Goal: Task Accomplishment & Management: Complete application form

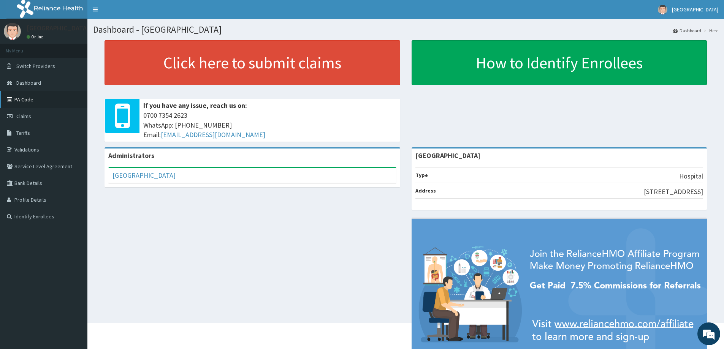
click at [79, 101] on link "PA Code" at bounding box center [43, 99] width 87 height 17
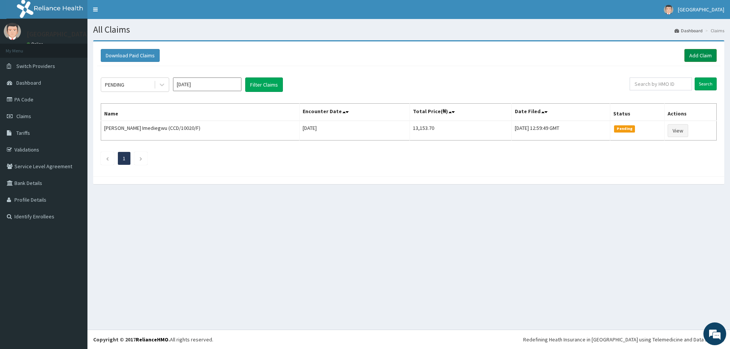
click at [700, 61] on link "Add Claim" at bounding box center [700, 55] width 32 height 13
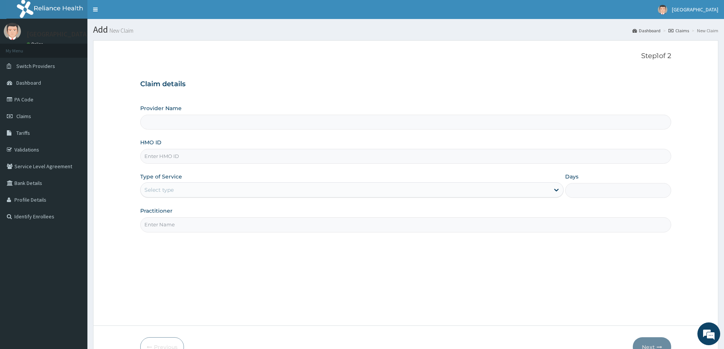
click at [226, 162] on input "HMO ID" at bounding box center [405, 156] width 531 height 15
type input "MM"
type input "[GEOGRAPHIC_DATA]"
type input "MMA/10010/A"
click at [253, 193] on div "Select type" at bounding box center [345, 190] width 409 height 12
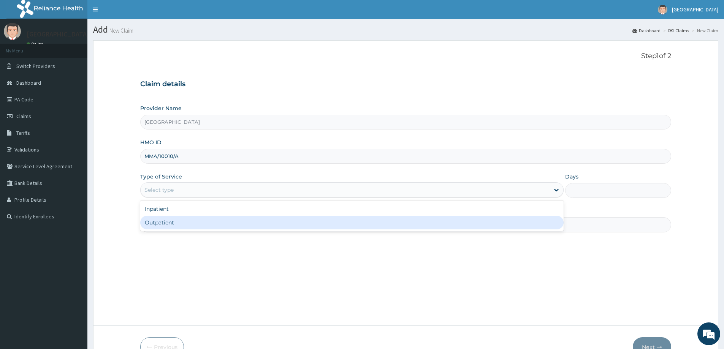
click at [277, 229] on div "Outpatient" at bounding box center [351, 223] width 423 height 14
type input "1"
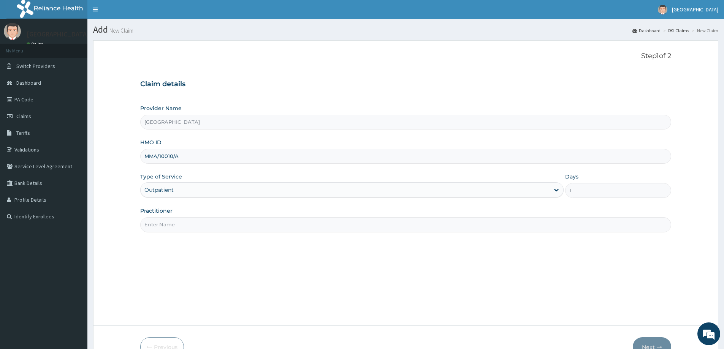
click at [277, 229] on input "Practitioner" at bounding box center [405, 224] width 531 height 15
type input "DR. ZOE"
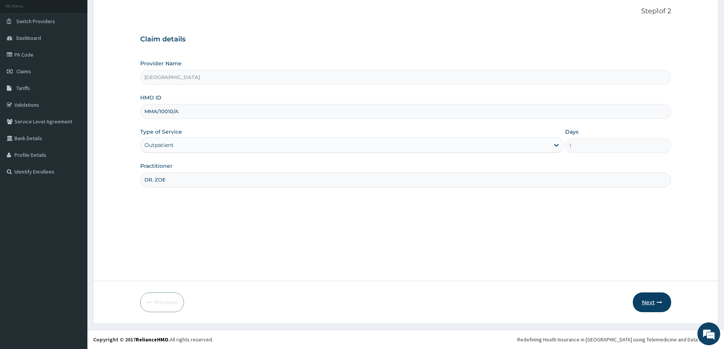
click at [643, 303] on button "Next" at bounding box center [652, 303] width 38 height 20
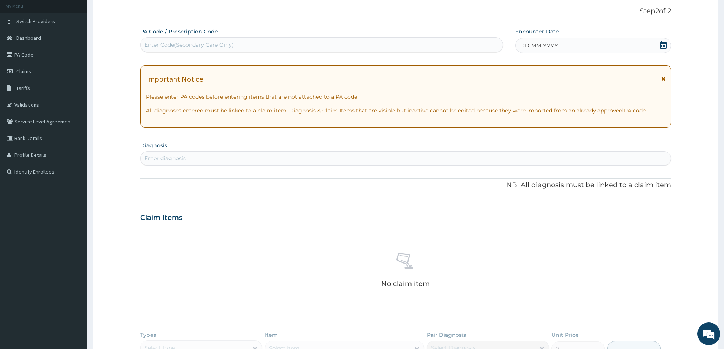
click at [304, 34] on div "PA Code / Prescription Code Enter Code(Secondary Care Only)" at bounding box center [321, 40] width 363 height 25
click at [292, 45] on div "Enter Code(Secondary Care Only)" at bounding box center [322, 45] width 362 height 12
click at [203, 156] on div "Enter diagnosis" at bounding box center [406, 158] width 530 height 12
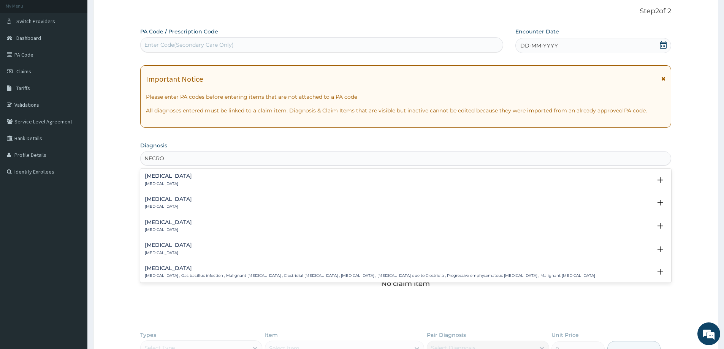
type input "NECROT"
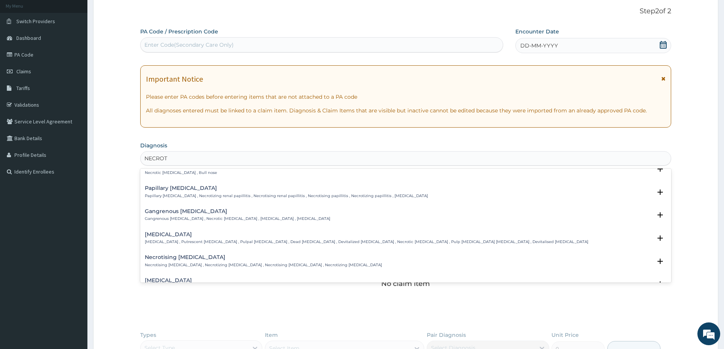
scroll to position [152, 0]
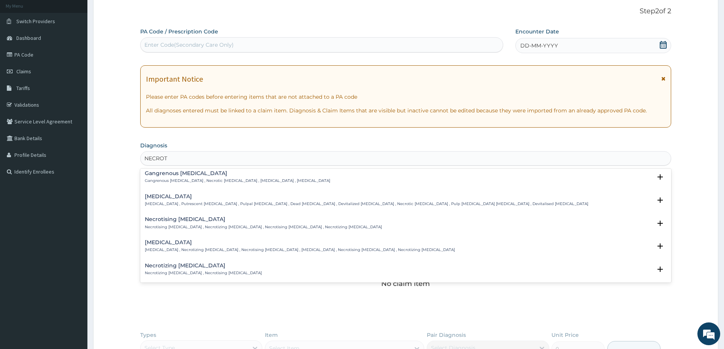
click at [193, 241] on h4 "[MEDICAL_DATA]" at bounding box center [300, 243] width 310 height 6
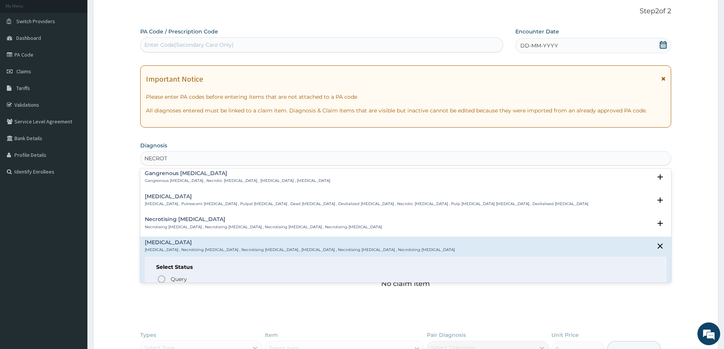
scroll to position [266, 0]
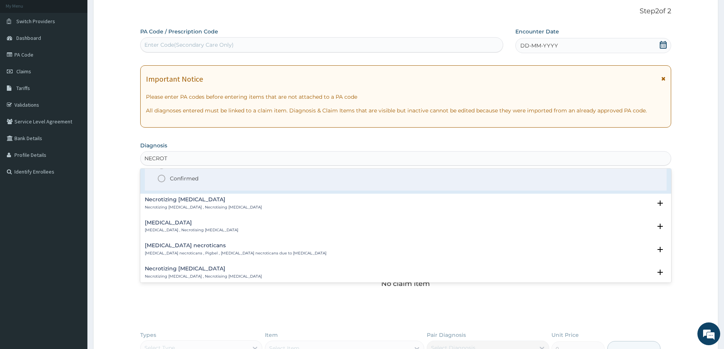
click at [185, 176] on p "Confirmed" at bounding box center [184, 179] width 29 height 8
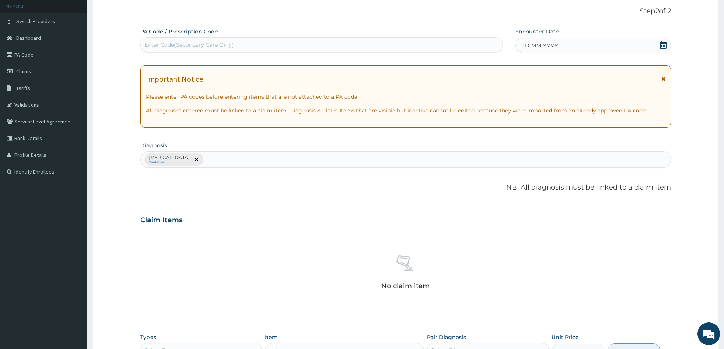
scroll to position [191, 0]
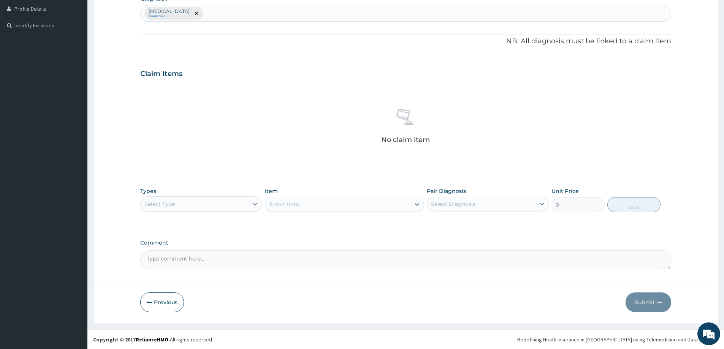
click at [218, 201] on div "Select Type" at bounding box center [195, 204] width 108 height 12
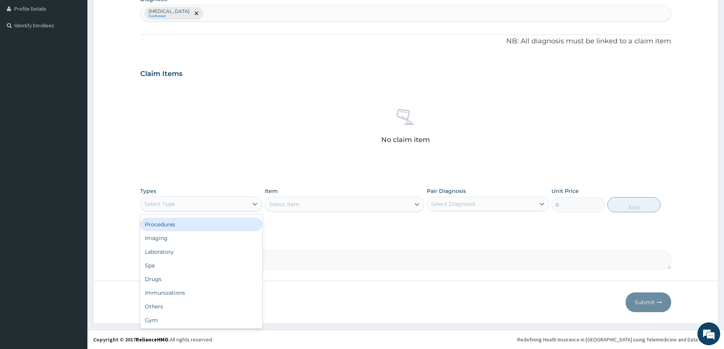
click at [197, 218] on div "Procedures" at bounding box center [201, 225] width 122 height 14
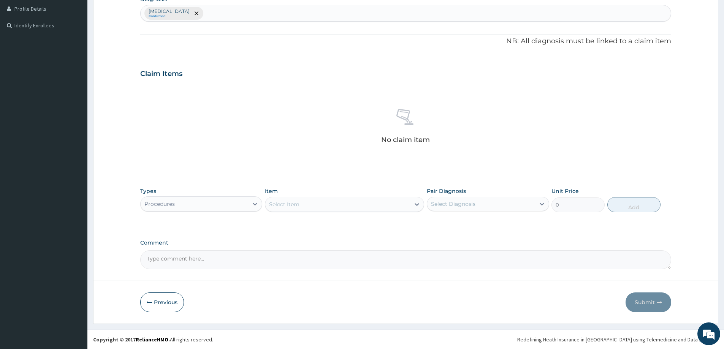
click at [283, 198] on div "Select Item" at bounding box center [337, 204] width 145 height 12
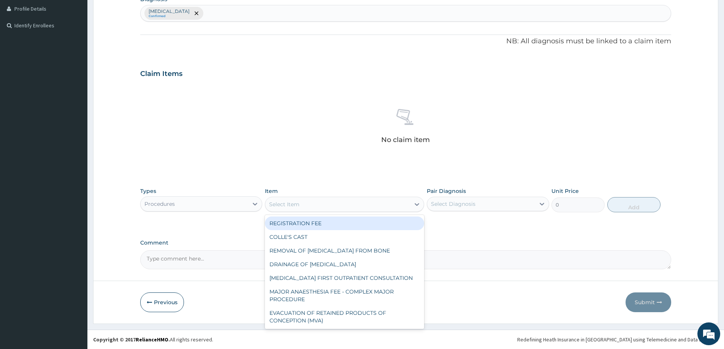
click at [234, 209] on div "Procedures" at bounding box center [195, 204] width 108 height 12
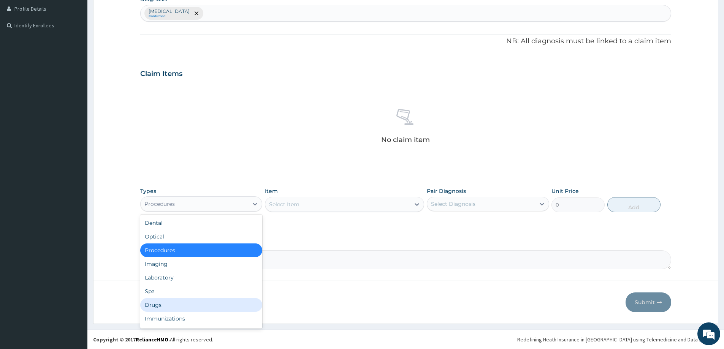
click at [176, 310] on div "Drugs" at bounding box center [201, 305] width 122 height 14
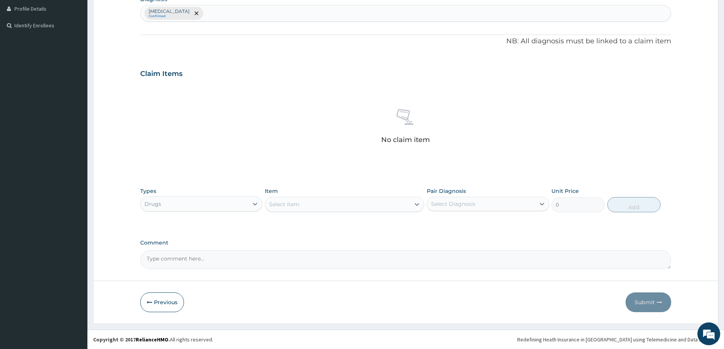
click at [326, 206] on div "Select Item" at bounding box center [337, 204] width 145 height 12
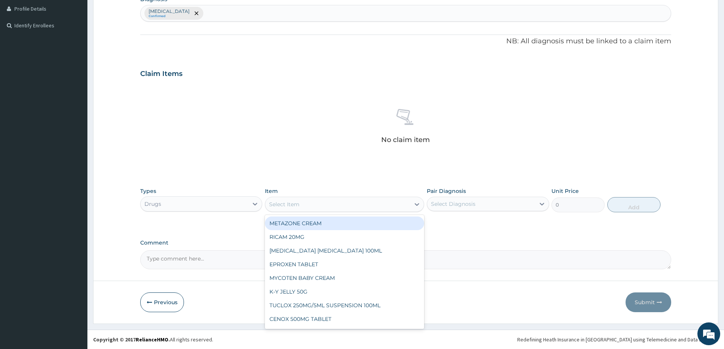
click at [326, 206] on div "Select Item" at bounding box center [337, 204] width 145 height 12
type input "HYDRO"
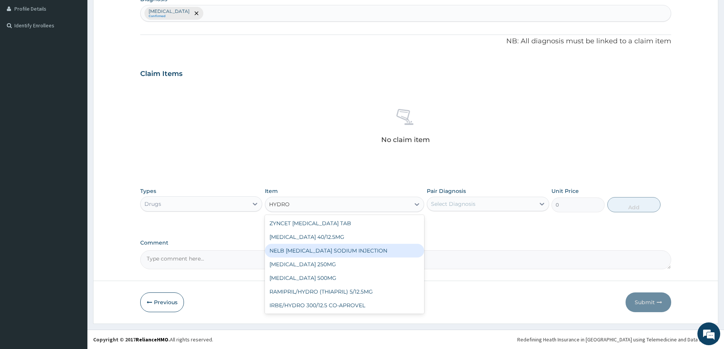
click at [367, 254] on div "NELB HYDROCORTISONE SODIUM INJECTION" at bounding box center [344, 251] width 159 height 14
type input "591.25"
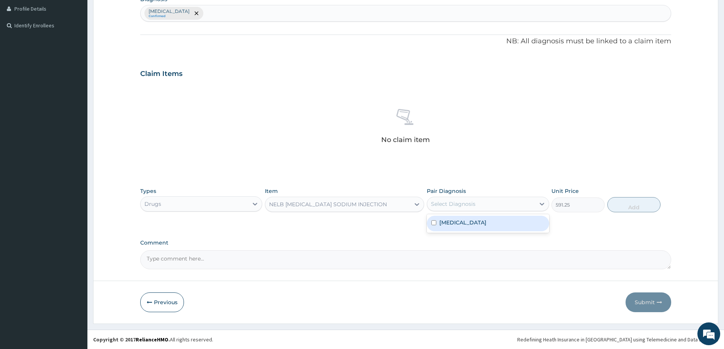
click at [508, 208] on div "Select Diagnosis" at bounding box center [481, 204] width 108 height 12
click at [507, 220] on div "Necrotizing fasciitis" at bounding box center [488, 224] width 122 height 16
checkbox input "true"
click at [627, 210] on button "Add" at bounding box center [633, 204] width 53 height 15
type input "0"
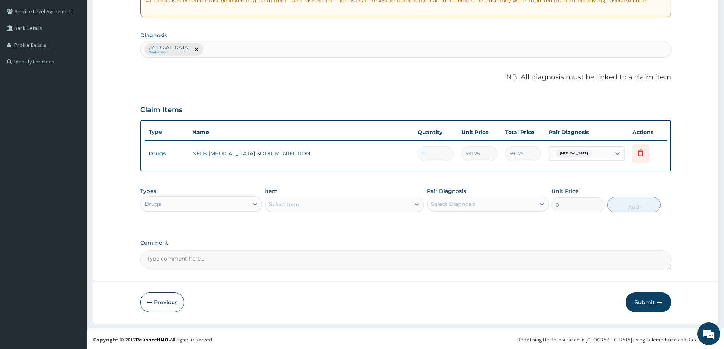
scroll to position [155, 0]
click at [356, 203] on div "Select Item" at bounding box center [337, 204] width 145 height 12
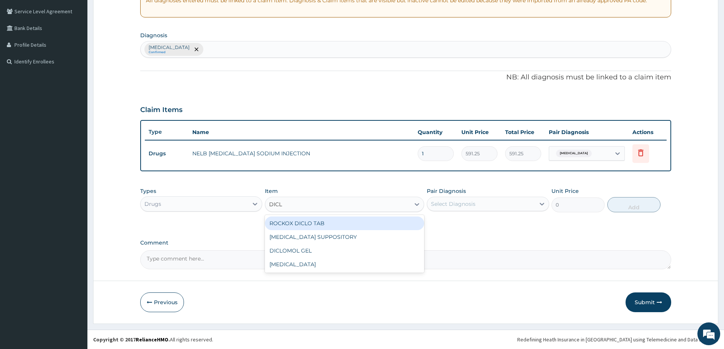
type input "DICLO"
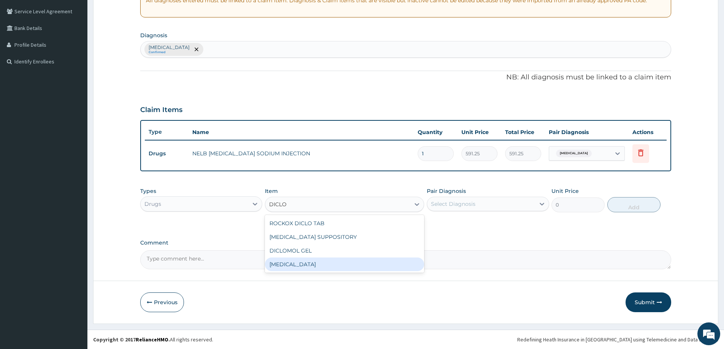
click at [353, 265] on div "DICLOFENAC" at bounding box center [344, 265] width 159 height 14
type input "591.25"
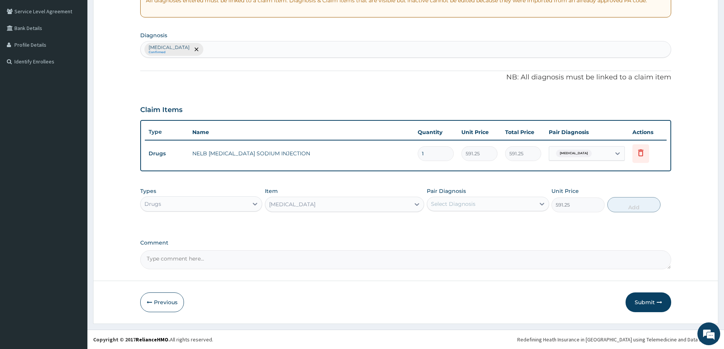
click at [477, 199] on div "Select Diagnosis" at bounding box center [481, 204] width 108 height 12
click at [480, 227] on div "Necrotizing fasciitis" at bounding box center [488, 224] width 122 height 16
checkbox input "true"
click at [643, 205] on button "Add" at bounding box center [633, 204] width 53 height 15
type input "0"
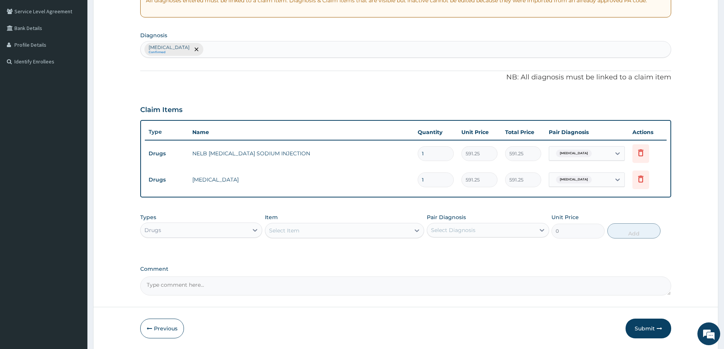
click at [307, 228] on div "Select Item" at bounding box center [337, 231] width 145 height 12
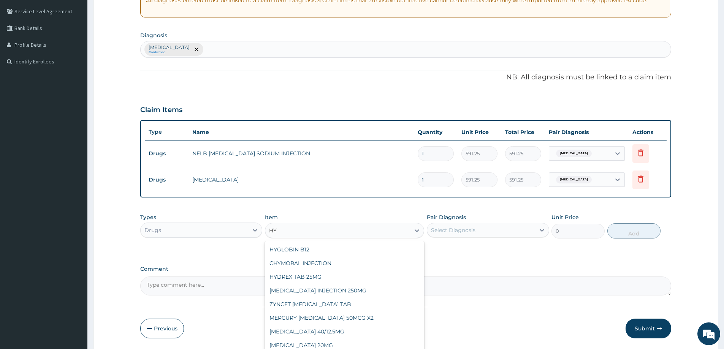
type input "H"
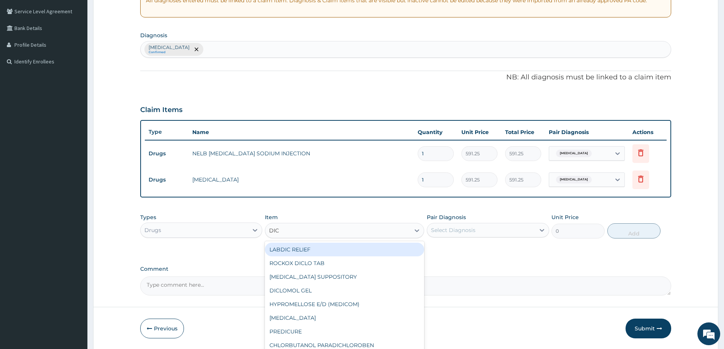
type input "DICL"
click at [325, 251] on div "ROCKOX DICLO TAB" at bounding box center [344, 250] width 159 height 14
type input "82.7750015258789"
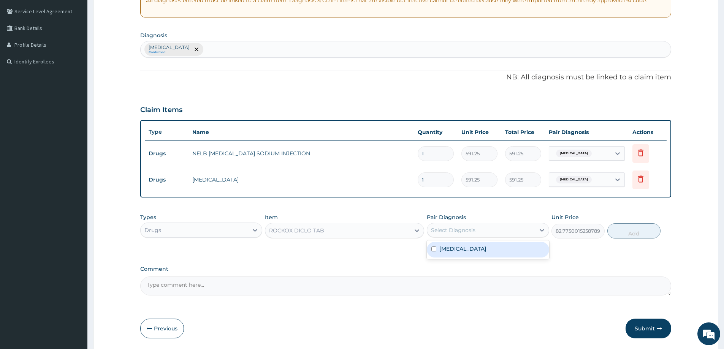
click at [458, 229] on div "Select Diagnosis" at bounding box center [453, 231] width 44 height 8
drag, startPoint x: 459, startPoint y: 245, endPoint x: 548, endPoint y: 245, distance: 88.9
click at [461, 245] on label "Necrotizing fasciitis" at bounding box center [462, 249] width 47 height 8
checkbox input "true"
click at [625, 233] on button "Add" at bounding box center [633, 230] width 53 height 15
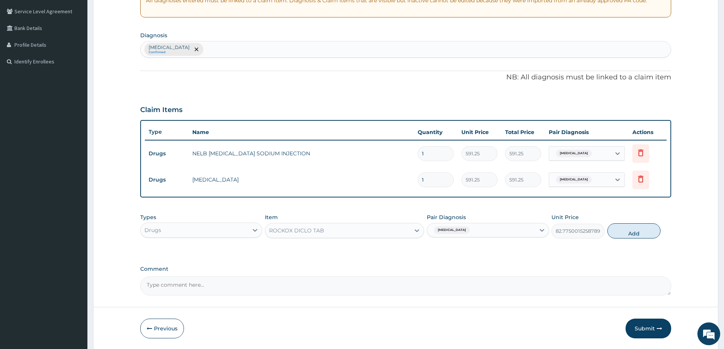
type input "0"
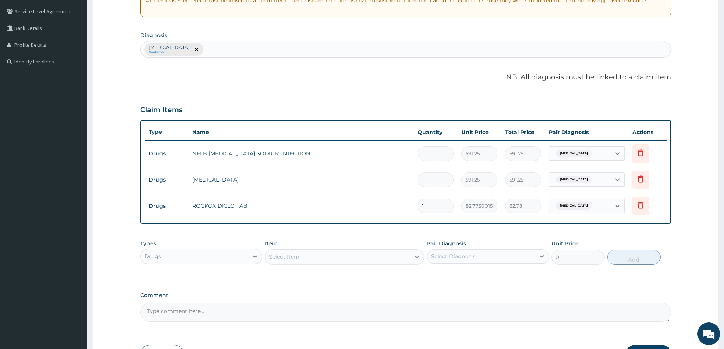
type input "10"
type input "827.75"
type input "10"
click at [274, 255] on div "Select Item" at bounding box center [284, 257] width 30 height 8
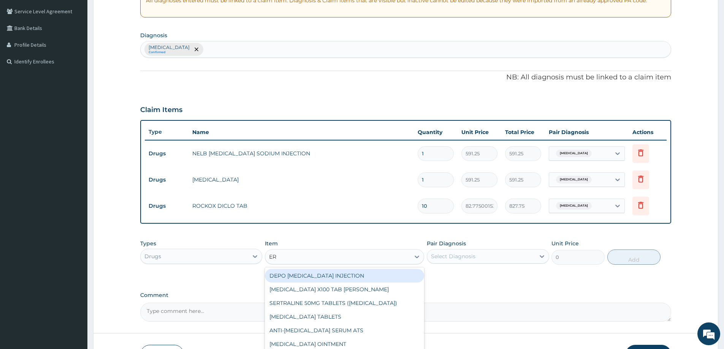
type input "ERY"
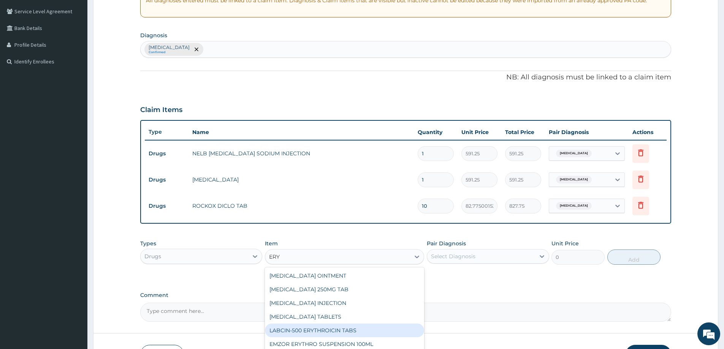
click at [365, 325] on div "LABCIN-500 ERYTHROICIN TABS" at bounding box center [344, 331] width 159 height 14
type input "218.7624969482422"
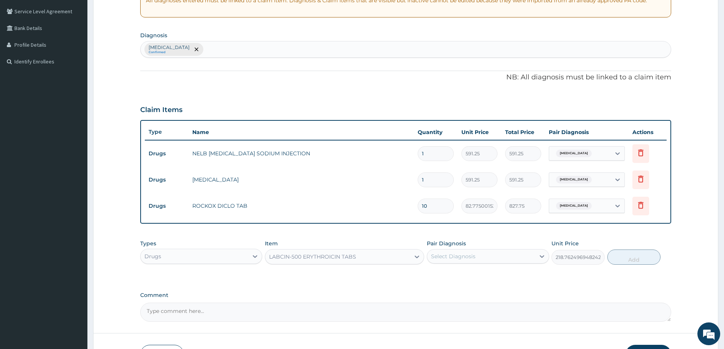
click at [466, 252] on div "Select Diagnosis" at bounding box center [481, 256] width 108 height 12
click at [457, 271] on label "Necrotizing fasciitis" at bounding box center [462, 275] width 47 height 8
checkbox input "true"
click at [626, 256] on button "Add" at bounding box center [633, 257] width 53 height 15
type input "0"
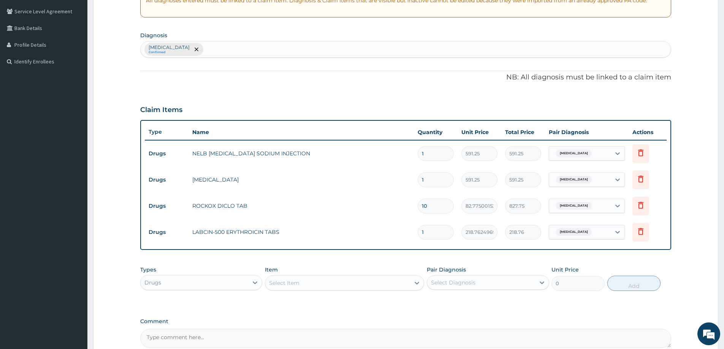
type input "10"
type input "2187.62"
type input "10"
click at [304, 282] on div "Select Item" at bounding box center [337, 283] width 145 height 12
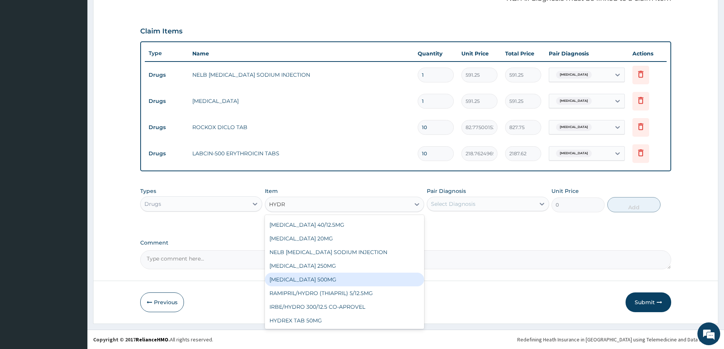
scroll to position [0, 0]
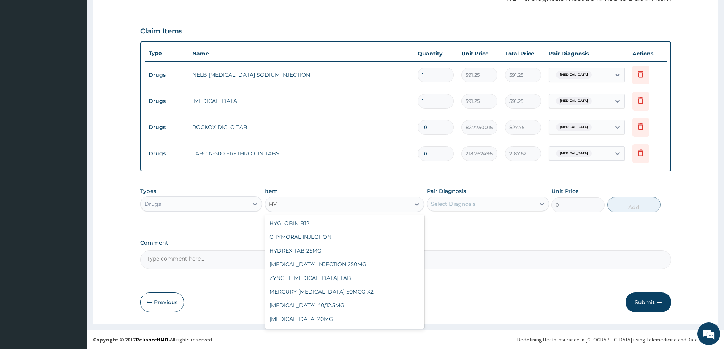
type input "H"
type input "L"
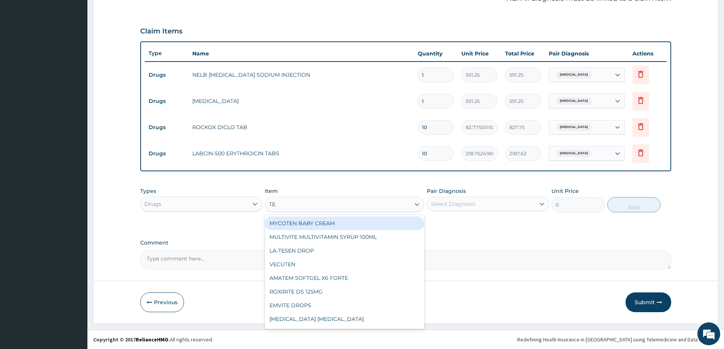
type input "TER"
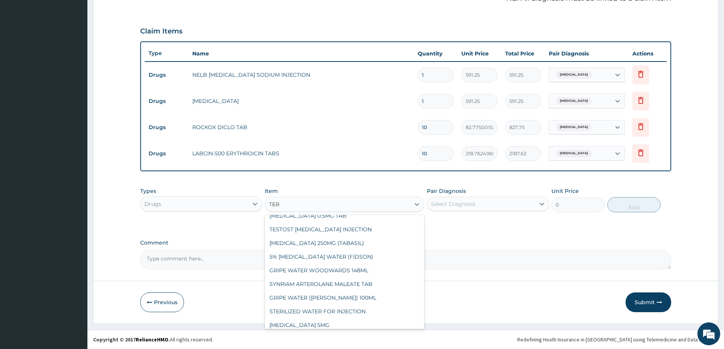
scroll to position [149, 0]
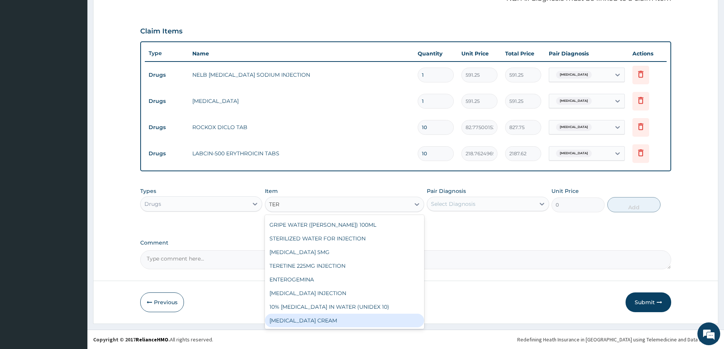
click at [340, 319] on div "TERBINAFINE CREAM" at bounding box center [344, 321] width 159 height 14
type input "1300.75"
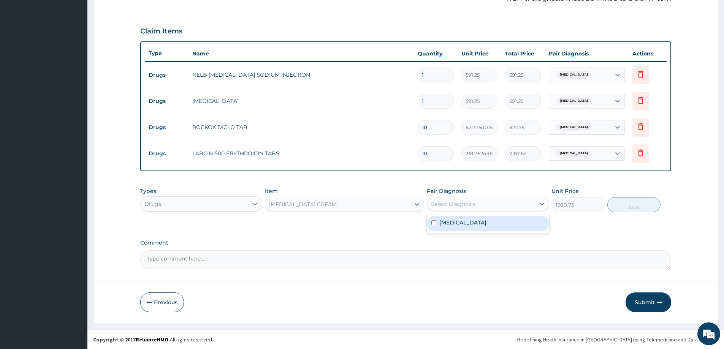
click at [470, 204] on div "Select Diagnosis" at bounding box center [453, 204] width 44 height 8
click at [479, 230] on div "Necrotizing fasciitis" at bounding box center [488, 224] width 122 height 16
checkbox input "true"
click at [646, 204] on button "Add" at bounding box center [633, 204] width 53 height 15
type input "0"
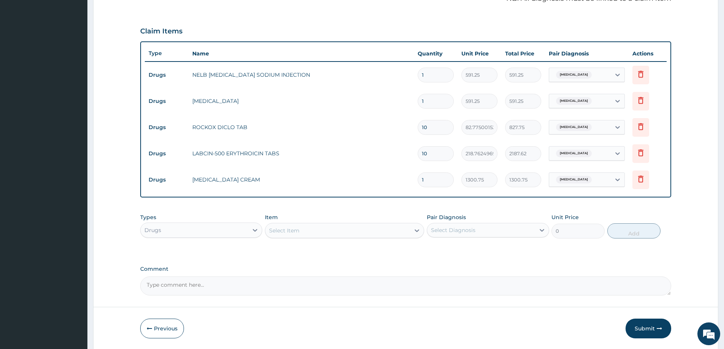
click at [164, 223] on div "Drugs" at bounding box center [201, 230] width 122 height 15
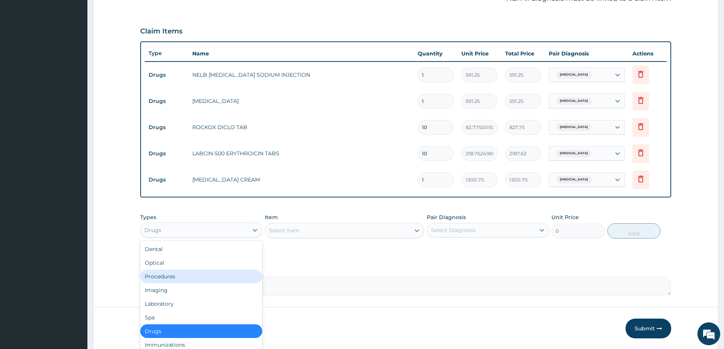
click at [168, 273] on div "Procedures" at bounding box center [201, 277] width 122 height 14
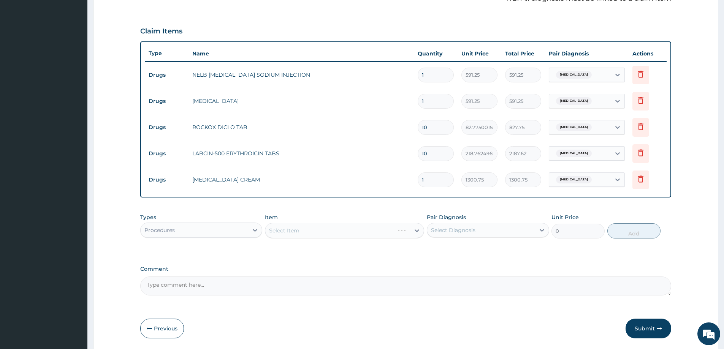
click at [317, 228] on div "Select Item" at bounding box center [344, 230] width 159 height 15
click at [300, 227] on div "Select Item" at bounding box center [337, 231] width 145 height 12
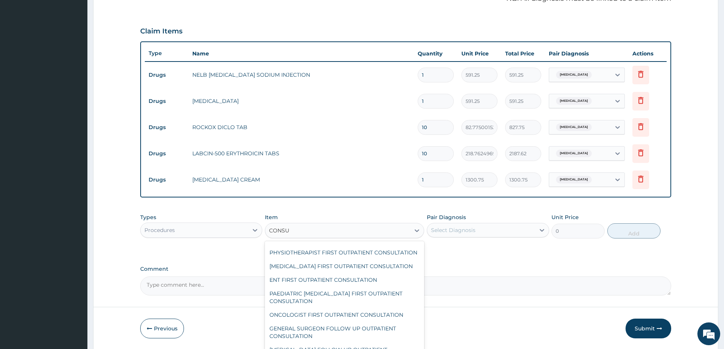
scroll to position [532, 0]
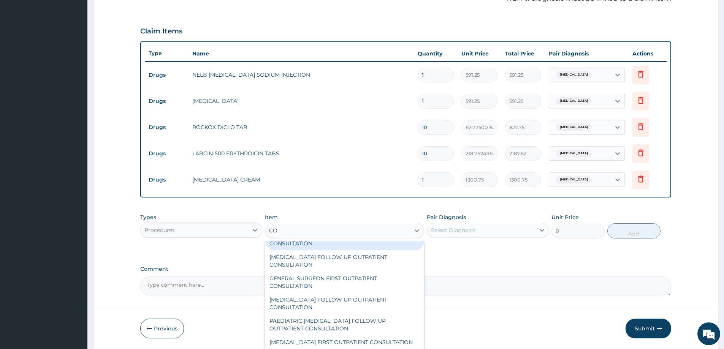
type input "C"
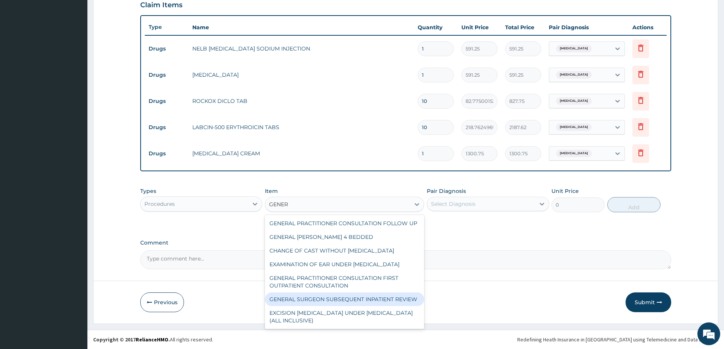
scroll to position [0, 0]
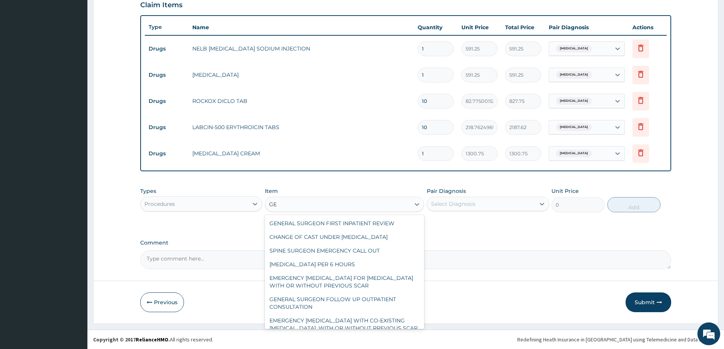
type input "G"
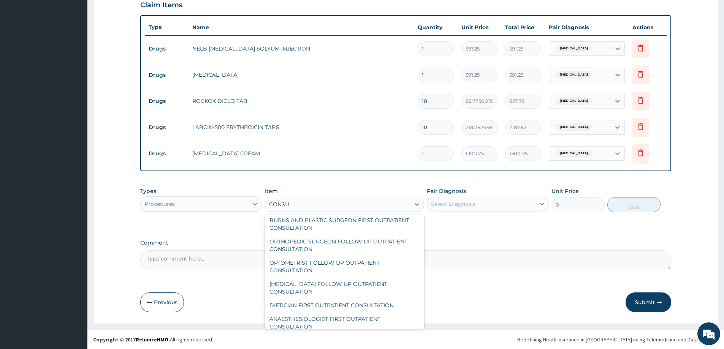
scroll to position [710, 0]
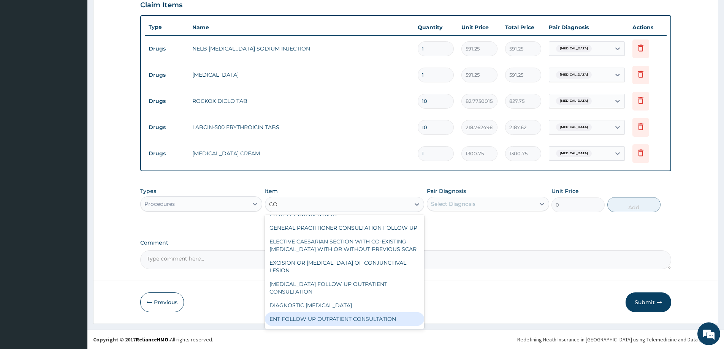
type input "C"
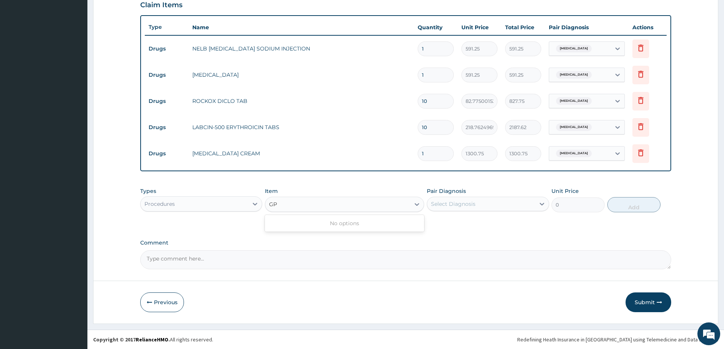
scroll to position [0, 0]
type input "G"
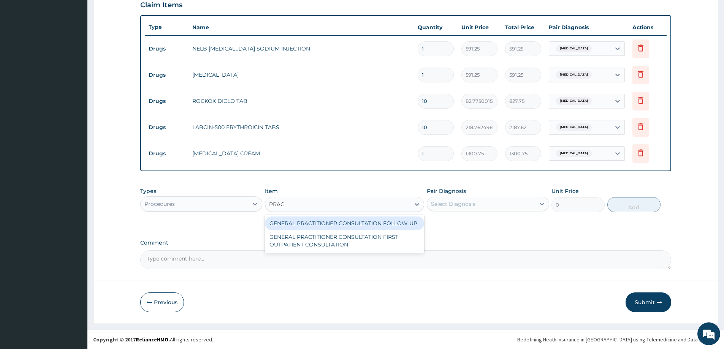
type input "PRACT"
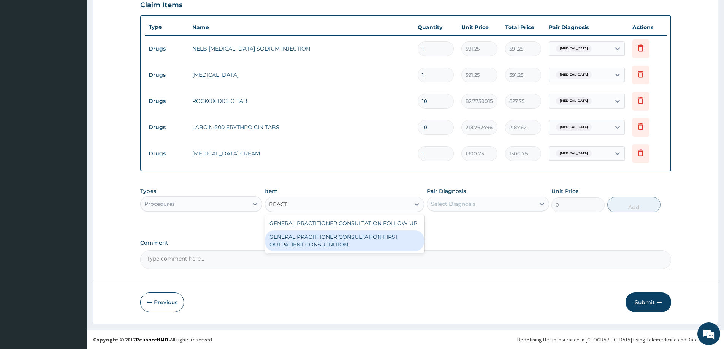
click at [399, 248] on div "GENERAL PRACTITIONER CONSULTATION FIRST OUTPATIENT CONSULTATION" at bounding box center [344, 240] width 159 height 21
type input "3547.5"
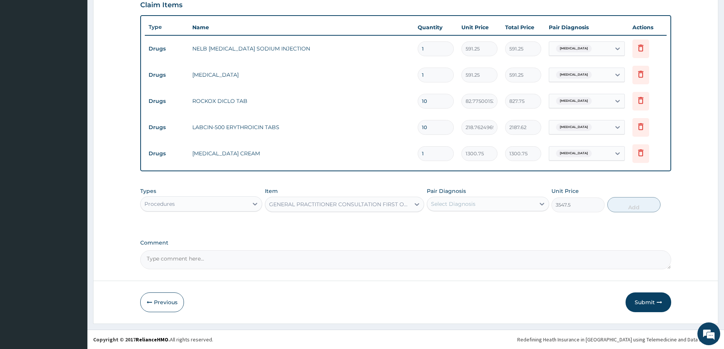
click at [482, 211] on div "Select Diagnosis" at bounding box center [488, 204] width 122 height 14
click at [483, 223] on label "Necrotizing fasciitis" at bounding box center [462, 223] width 47 height 8
checkbox input "true"
click at [636, 198] on button "Add" at bounding box center [633, 204] width 53 height 15
type input "0"
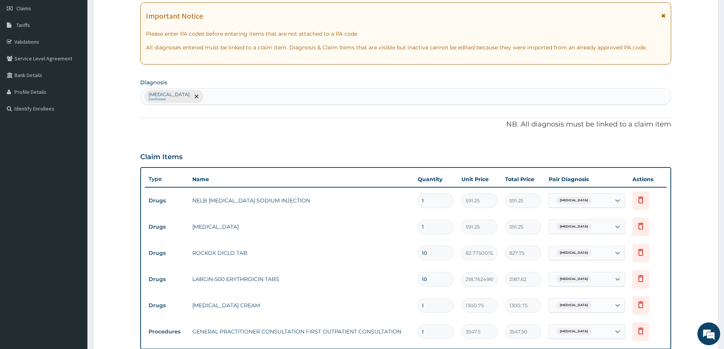
scroll to position [286, 0]
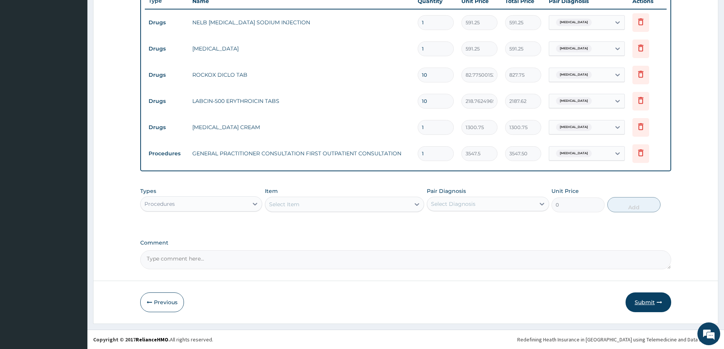
click at [649, 301] on button "Submit" at bounding box center [649, 303] width 46 height 20
